Goal: Task Accomplishment & Management: Manage account settings

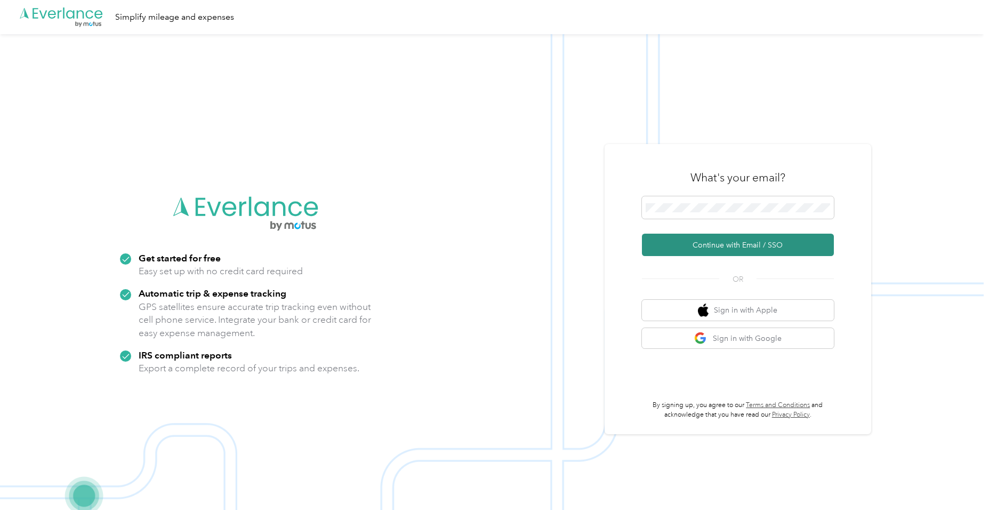
click at [783, 243] on button "Continue with Email / SSO" at bounding box center [738, 245] width 192 height 22
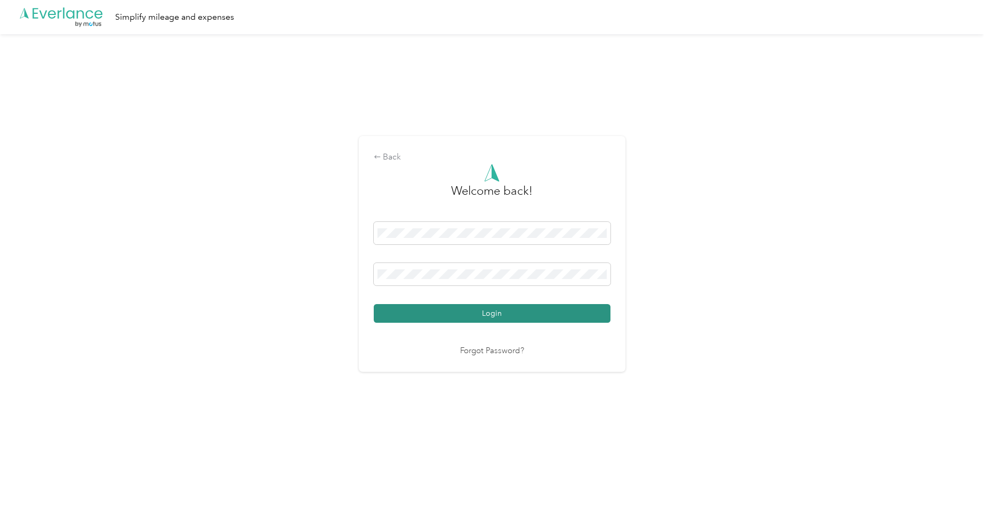
click at [530, 318] on button "Login" at bounding box center [492, 313] width 237 height 19
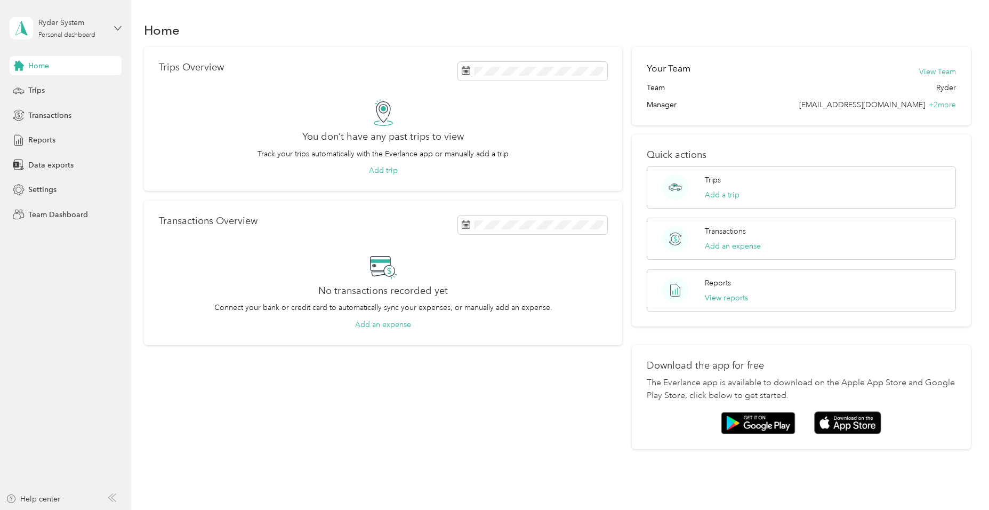
click at [118, 25] on icon at bounding box center [117, 28] width 7 height 7
click at [88, 87] on div "Team dashboard" at bounding box center [122, 84] width 210 height 19
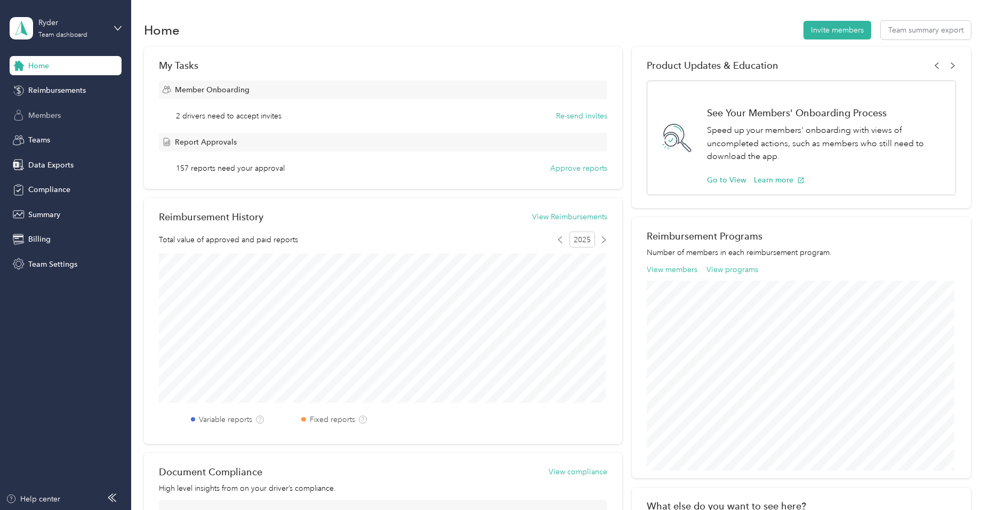
click at [63, 112] on div "Members" at bounding box center [66, 115] width 112 height 19
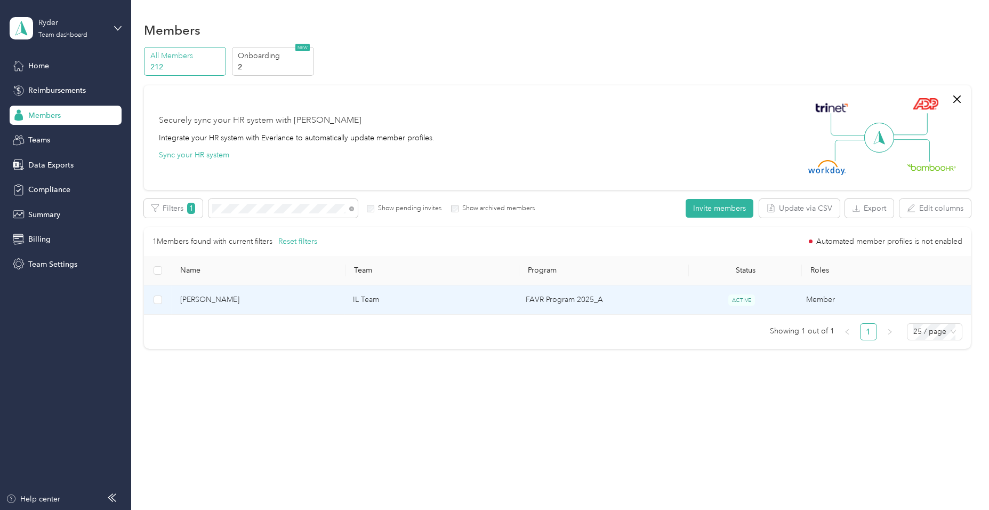
click at [601, 301] on td "FAVR Program 2025_A" at bounding box center [601, 299] width 168 height 29
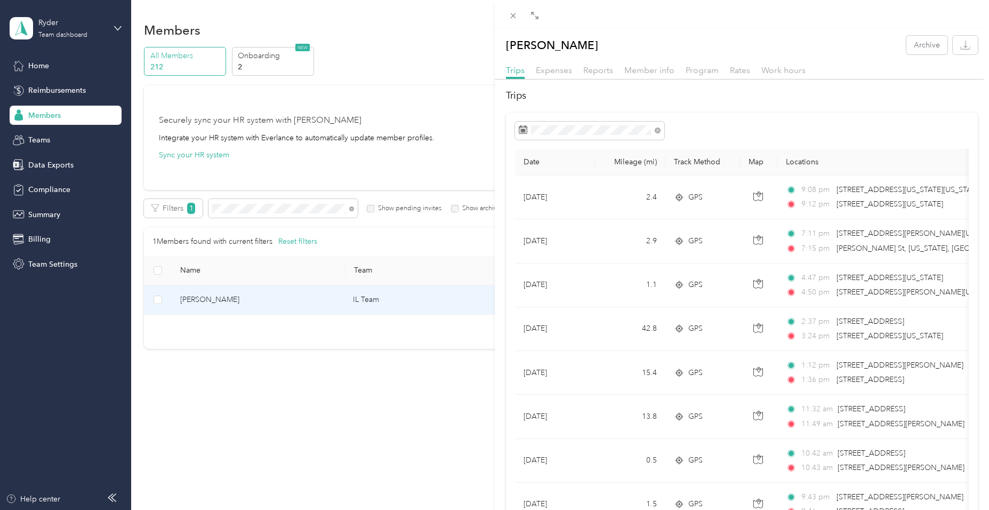
click at [52, 190] on div "[PERSON_NAME] Archive Trips Expenses Reports Member info Program Rates Work hou…" at bounding box center [494, 255] width 989 height 510
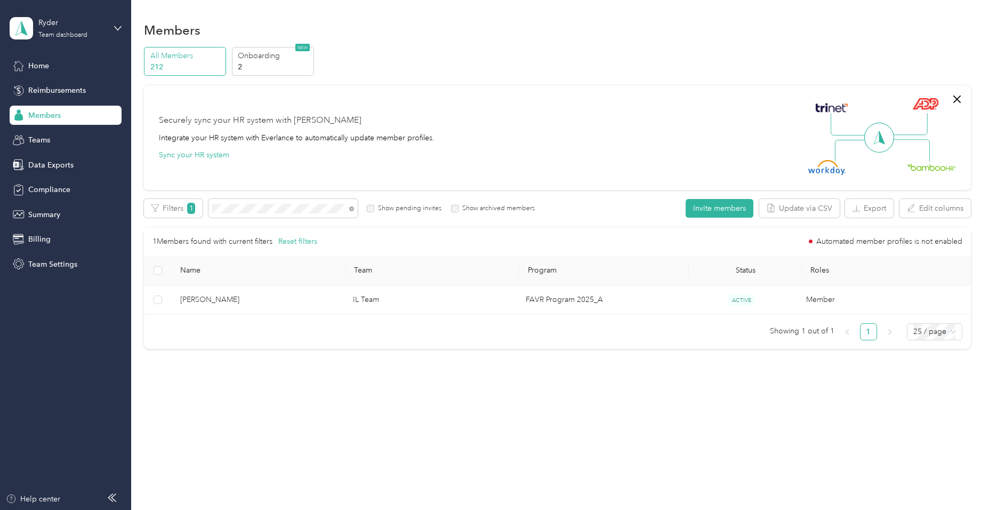
click at [52, 190] on div at bounding box center [494, 255] width 989 height 510
click at [54, 188] on span "Compliance" at bounding box center [49, 189] width 42 height 11
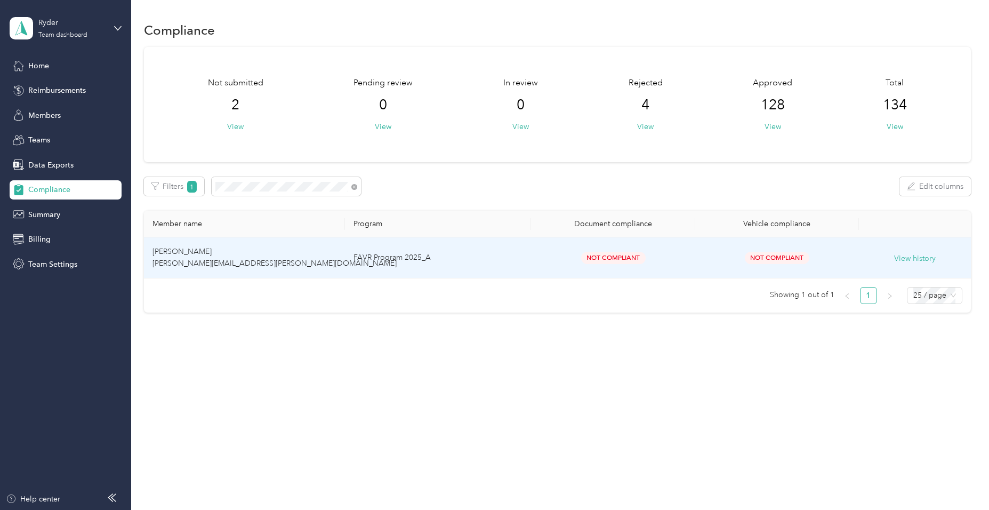
click at [536, 256] on td "Not Compliant" at bounding box center [613, 257] width 164 height 41
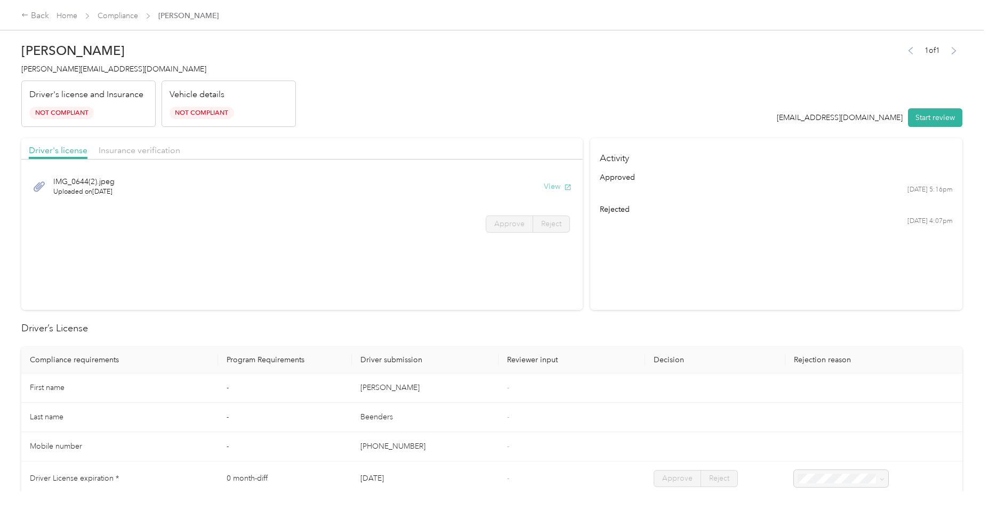
click at [552, 187] on button "View" at bounding box center [558, 186] width 28 height 11
click at [272, 215] on div "Approve Reject" at bounding box center [301, 223] width 561 height 17
click at [162, 152] on span "Insurance verification" at bounding box center [140, 150] width 82 height 10
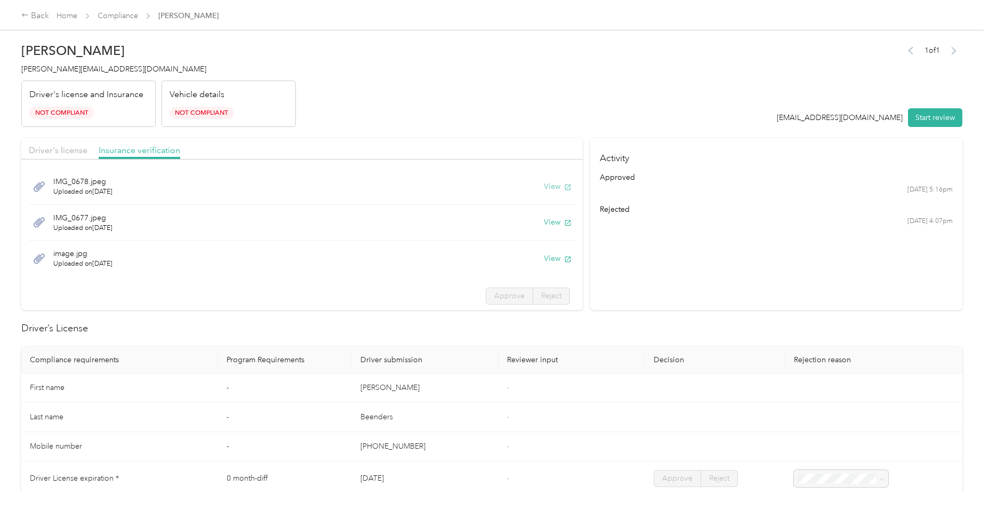
click at [548, 187] on button "View" at bounding box center [558, 186] width 28 height 11
click at [354, 238] on div "IMG_0677.jpeg Uploaded on [DATE] View" at bounding box center [302, 223] width 546 height 36
click at [546, 222] on button "View" at bounding box center [558, 221] width 28 height 11
click at [40, 12] on div "Back" at bounding box center [35, 16] width 28 height 13
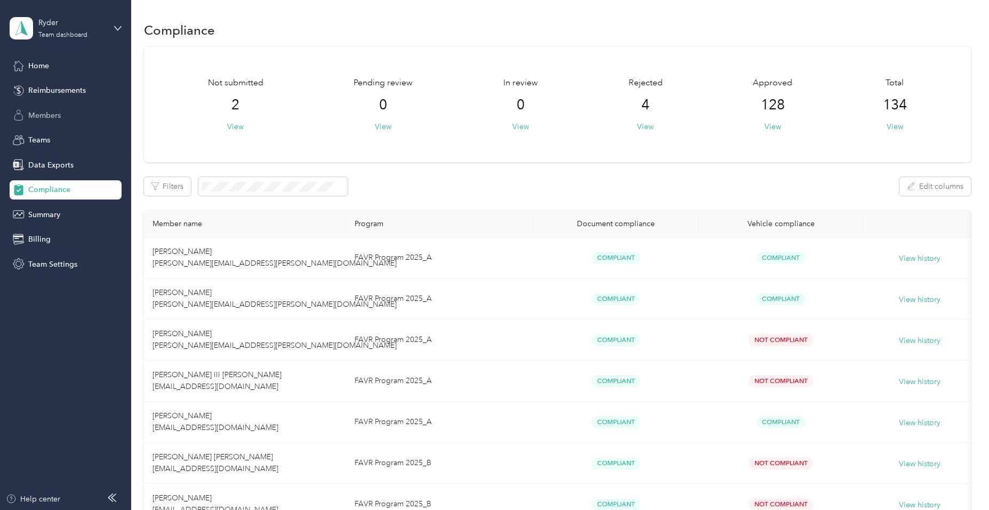
click at [55, 116] on span "Members" at bounding box center [44, 115] width 33 height 11
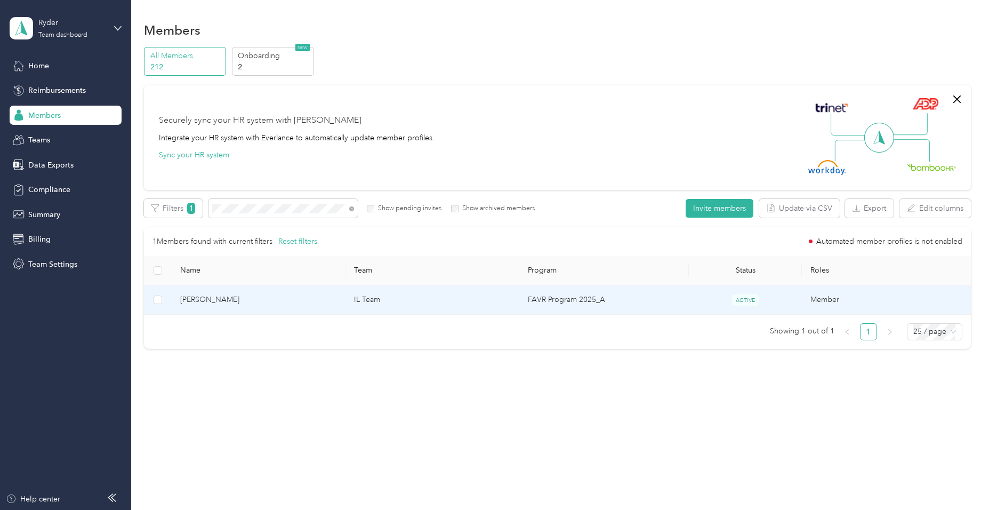
click at [527, 301] on td "FAVR Program 2025_A" at bounding box center [604, 299] width 170 height 29
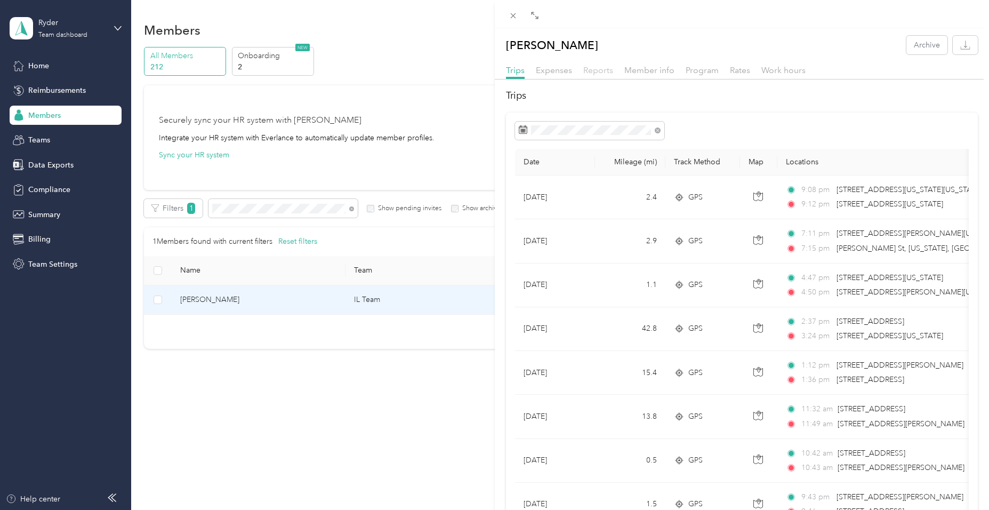
click at [597, 70] on span "Reports" at bounding box center [598, 70] width 30 height 10
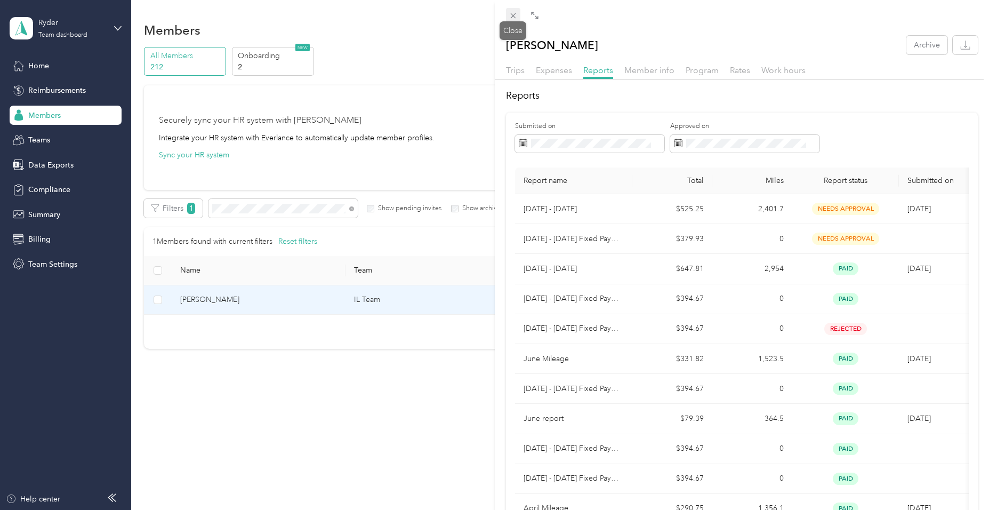
click at [513, 17] on icon at bounding box center [513, 15] width 9 height 9
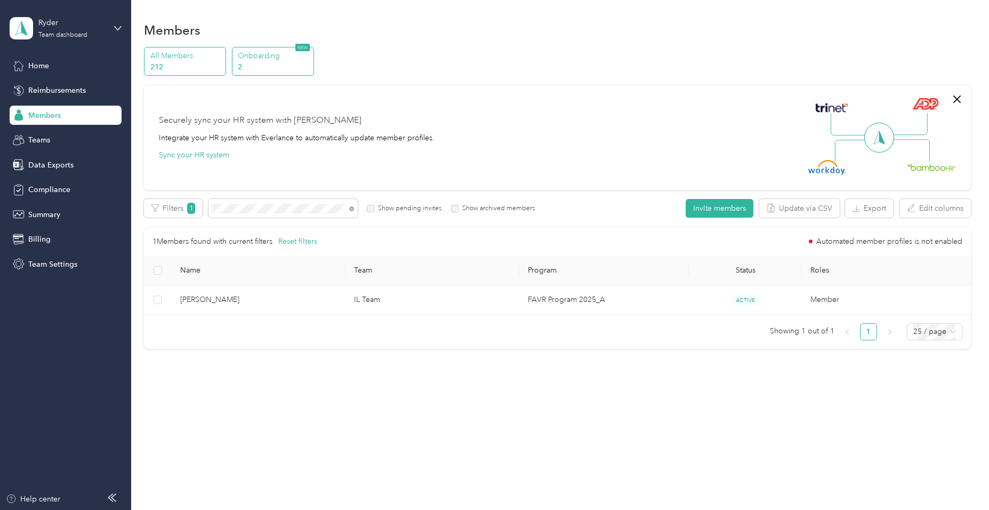
click at [271, 60] on p "Onboarding" at bounding box center [274, 55] width 73 height 11
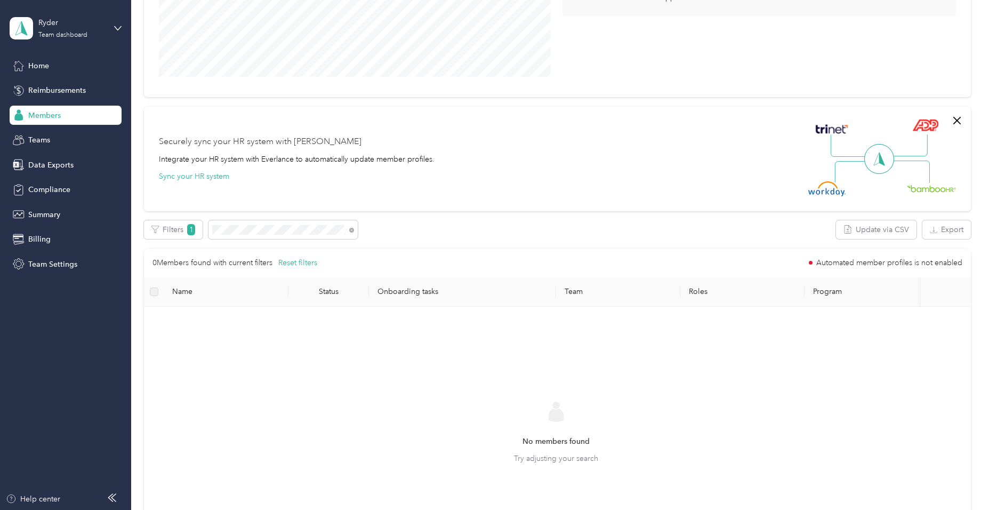
scroll to position [213, 0]
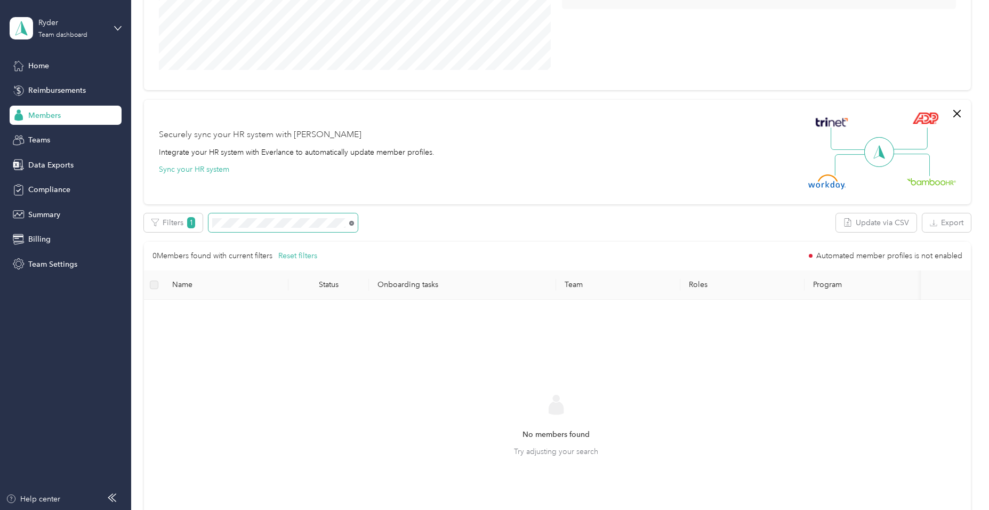
click at [352, 222] on icon at bounding box center [351, 223] width 5 height 5
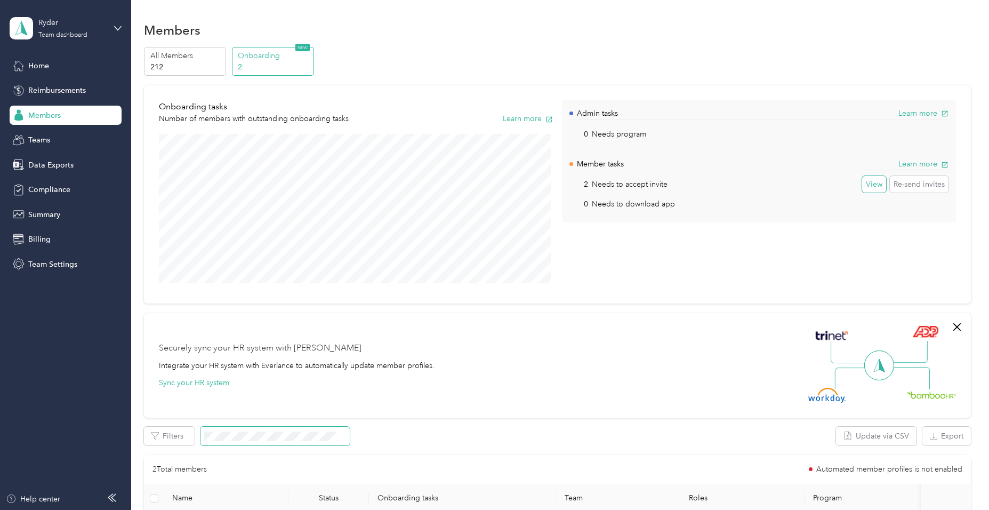
click at [783, 186] on button "View" at bounding box center [874, 184] width 24 height 17
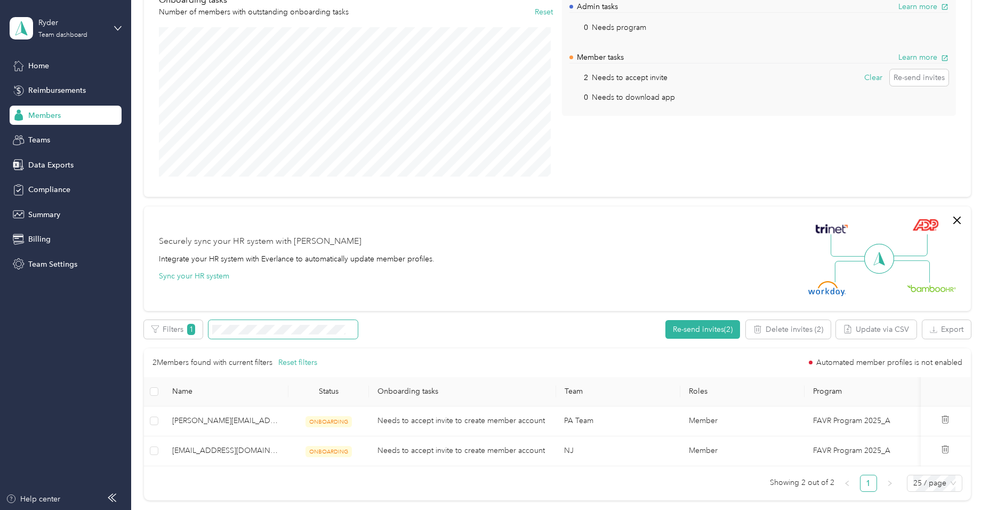
scroll to position [160, 0]
